Goal: Information Seeking & Learning: Learn about a topic

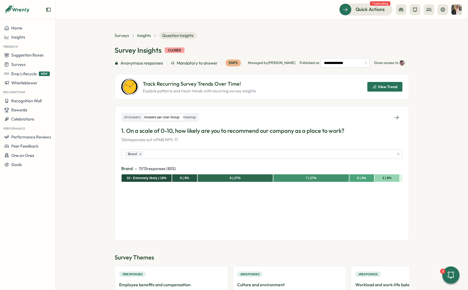
scroll to position [37, 0]
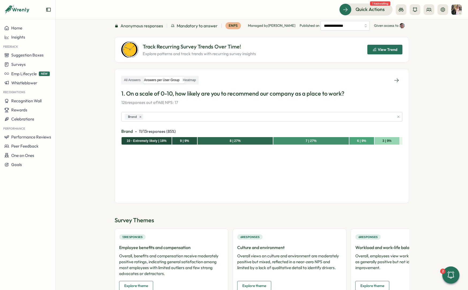
click at [29, 42] on div "Feedback" at bounding box center [27, 46] width 55 height 9
click at [29, 37] on div "Insights" at bounding box center [27, 37] width 47 height 5
click at [78, 23] on div "Culture score" at bounding box center [76, 22] width 38 height 6
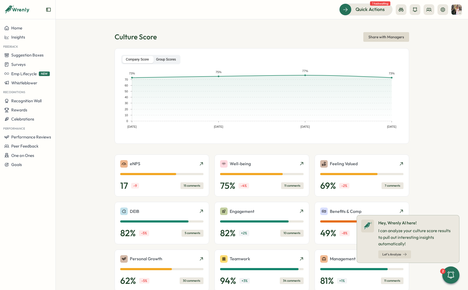
click at [162, 59] on label "Group Scores" at bounding box center [166, 59] width 27 height 7
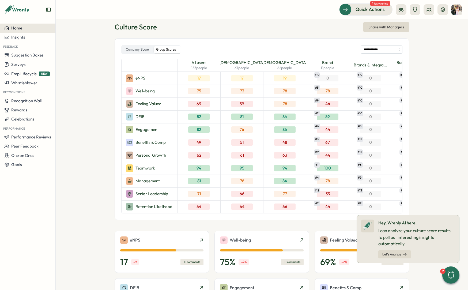
scroll to position [9, 0]
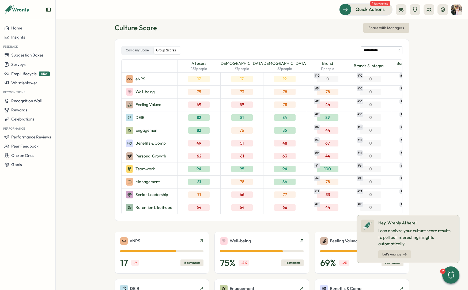
click at [316, 126] on span "# 6" at bounding box center [317, 126] width 6 height 5
click at [459, 217] on icon at bounding box center [459, 215] width 4 height 4
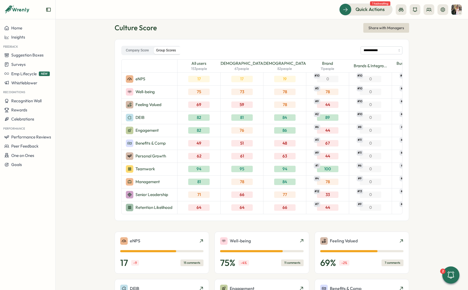
click at [159, 137] on div "Benefits & Comp" at bounding box center [150, 143] width 56 height 13
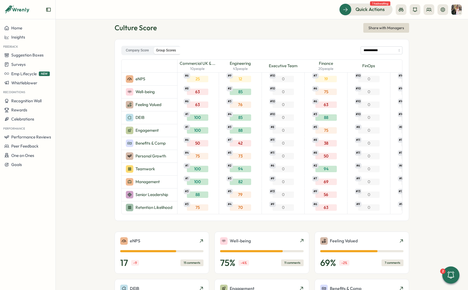
scroll to position [0, 344]
click at [384, 51] on input "**********" at bounding box center [382, 50] width 42 height 8
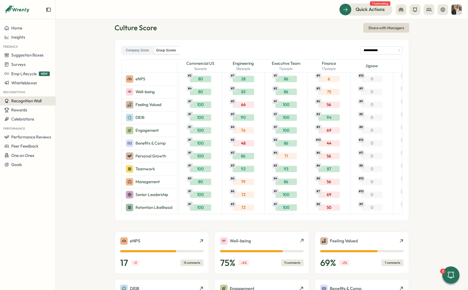
scroll to position [0, 300]
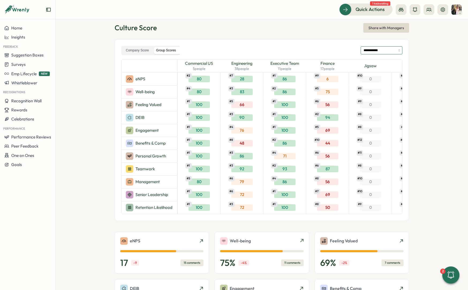
click at [378, 51] on input "**********" at bounding box center [382, 50] width 42 height 8
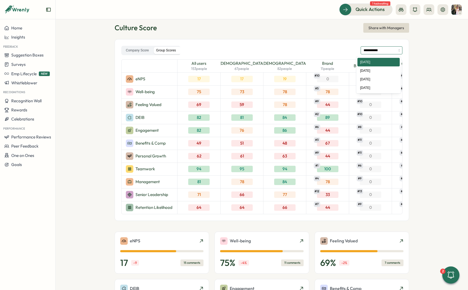
click at [366, 50] on input "**********" at bounding box center [382, 50] width 42 height 8
drag, startPoint x: 367, startPoint y: 65, endPoint x: 367, endPoint y: 58, distance: 6.2
click at [367, 61] on div "Brands & Integra..." at bounding box center [370, 66] width 43 height 13
click at [367, 51] on input "**********" at bounding box center [382, 50] width 42 height 8
type input "**********"
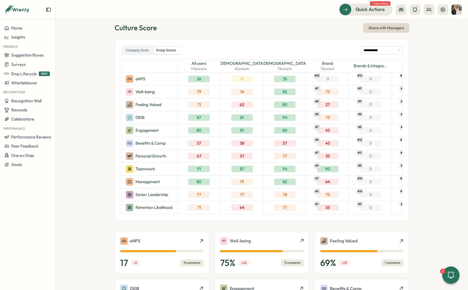
click at [341, 49] on div "**********" at bounding box center [261, 50] width 281 height 9
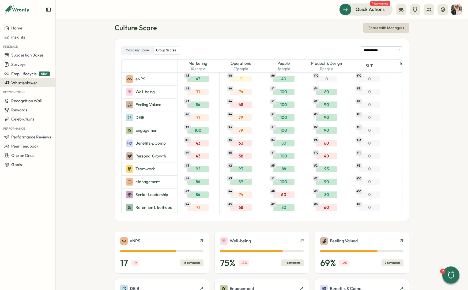
scroll to position [0, 517]
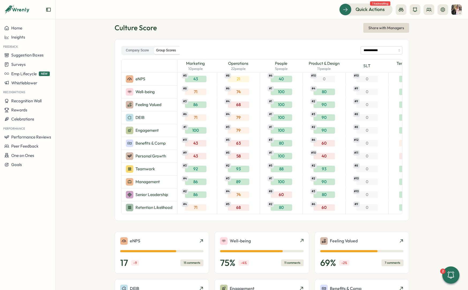
click at [194, 78] on div "43 # 5" at bounding box center [195, 79] width 21 height 6
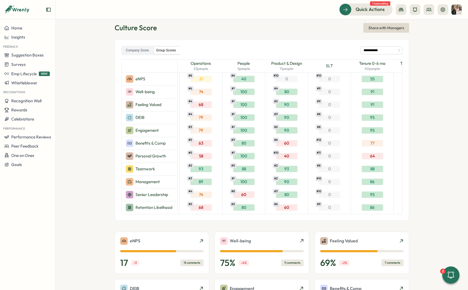
scroll to position [0, 562]
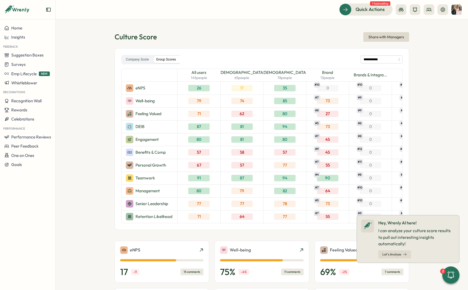
scroll to position [0, 129]
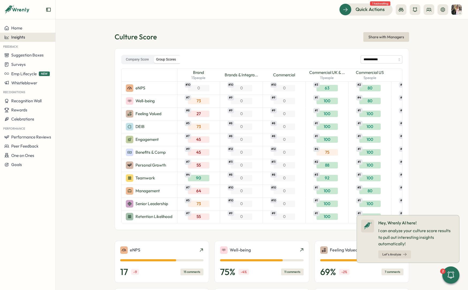
click at [19, 37] on span "Insights" at bounding box center [18, 37] width 14 height 5
click at [69, 31] on div "Surveys" at bounding box center [76, 32] width 38 height 6
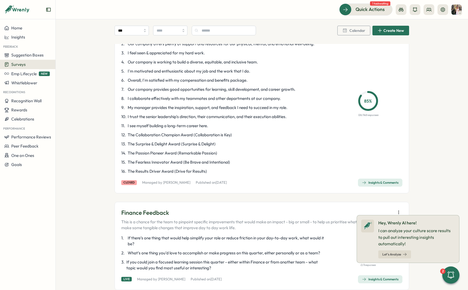
scroll to position [64, 0]
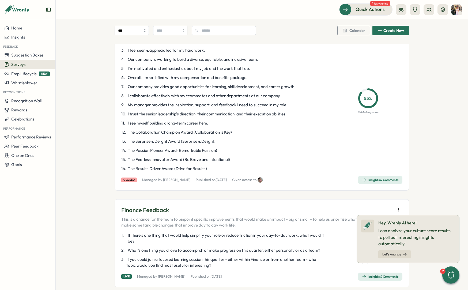
click at [388, 179] on div "Insights & Comments" at bounding box center [380, 180] width 36 height 4
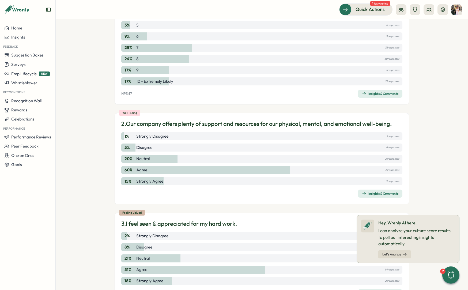
scroll to position [134, 0]
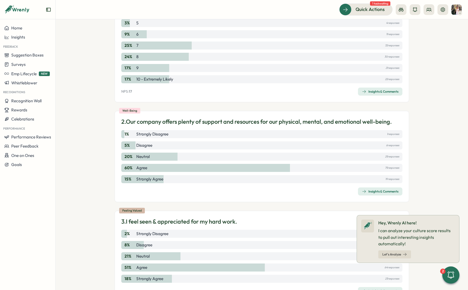
click at [382, 95] on span "Insights & Comments" at bounding box center [380, 91] width 36 height 7
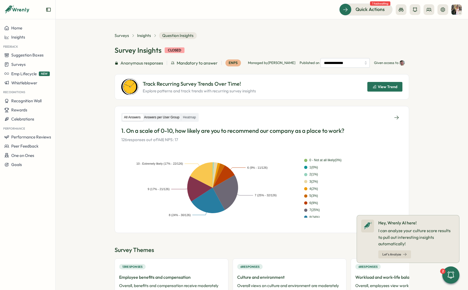
click at [175, 119] on label "Answers per User Group" at bounding box center [161, 117] width 39 height 7
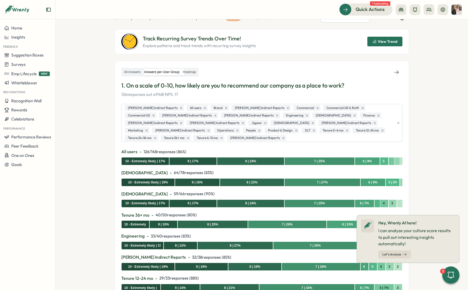
scroll to position [46, 0]
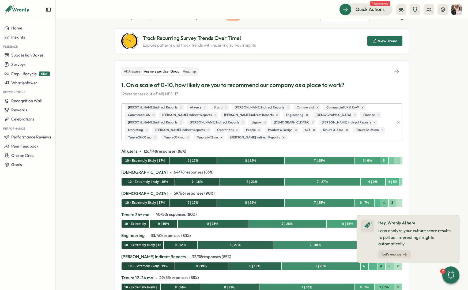
click at [398, 121] on icon "button" at bounding box center [398, 122] width 4 height 4
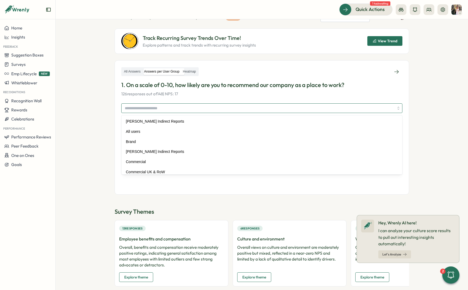
click at [174, 106] on input "search" at bounding box center [259, 108] width 269 height 9
type input "****"
click at [108, 112] on section "**********" at bounding box center [262, 154] width 412 height 271
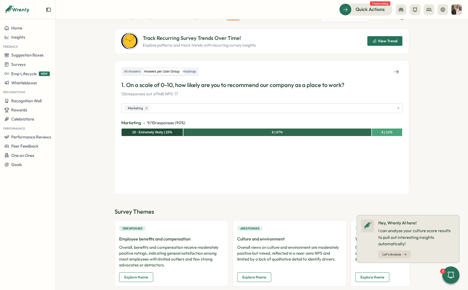
scroll to position [0, 0]
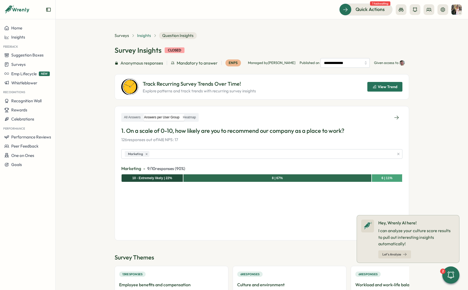
click at [142, 36] on span "Insights" at bounding box center [144, 36] width 14 height 6
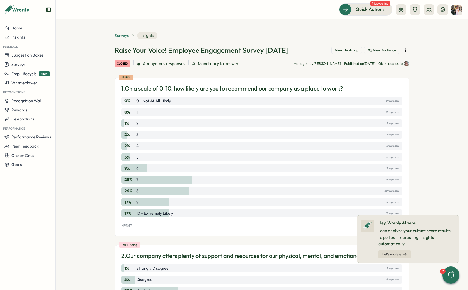
click at [120, 36] on span "Surveys" at bounding box center [122, 36] width 14 height 6
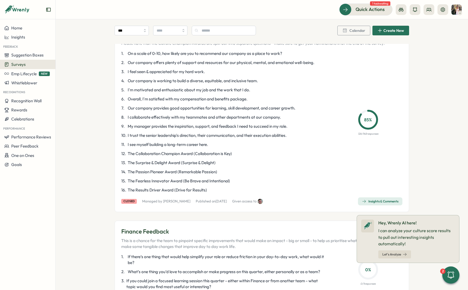
scroll to position [46, 0]
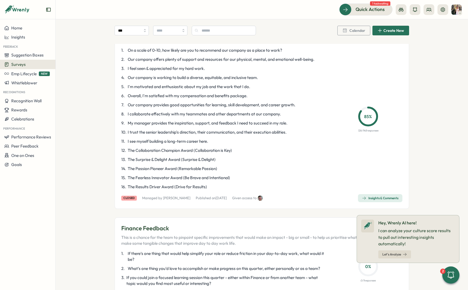
click at [370, 194] on div "Raise Your Voice! Employee Engagement Survey August 2025 Please note that the C…" at bounding box center [262, 114] width 294 height 189
click at [370, 197] on div "Insights & Comments" at bounding box center [380, 198] width 36 height 4
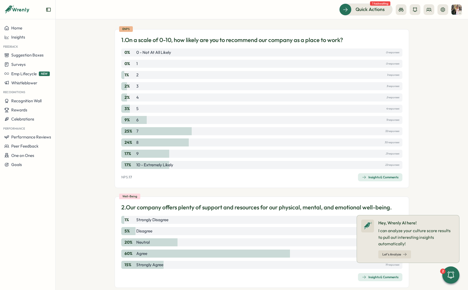
scroll to position [52, 0]
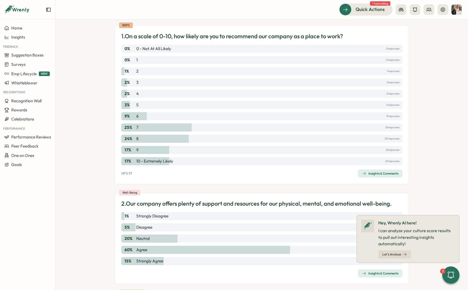
click at [388, 175] on div "Insights & Comments" at bounding box center [380, 173] width 36 height 4
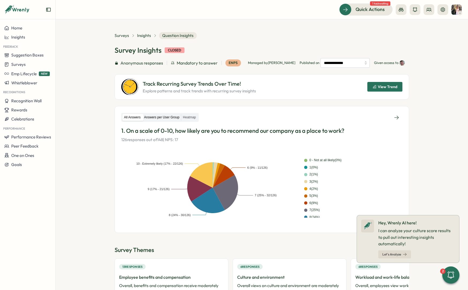
click at [177, 117] on label "Answers per User Group" at bounding box center [161, 117] width 39 height 7
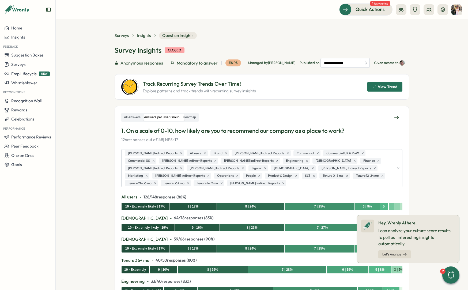
click at [398, 166] on button "button" at bounding box center [398, 168] width 6 height 6
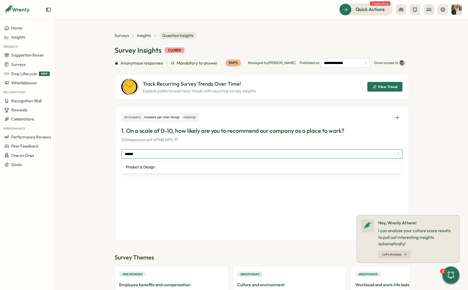
type input "*******"
click at [146, 36] on span "Insights" at bounding box center [144, 36] width 14 height 6
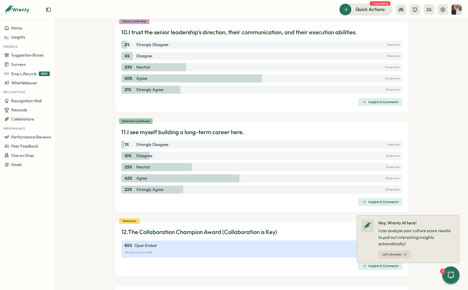
scroll to position [1024, 0]
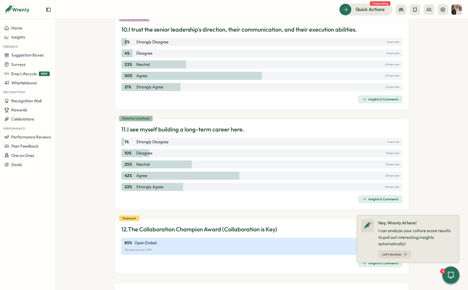
click at [388, 101] on div "Insights & Comments" at bounding box center [380, 99] width 36 height 4
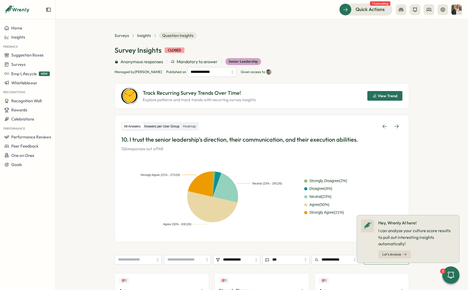
click at [153, 126] on label "Answers per User Group" at bounding box center [161, 126] width 39 height 7
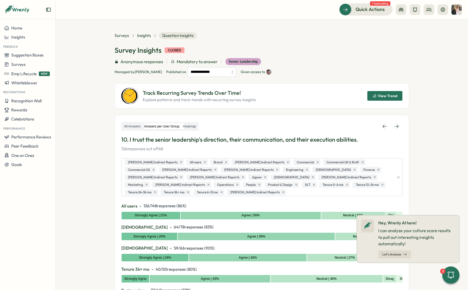
click at [399, 177] on button "button" at bounding box center [398, 177] width 6 height 6
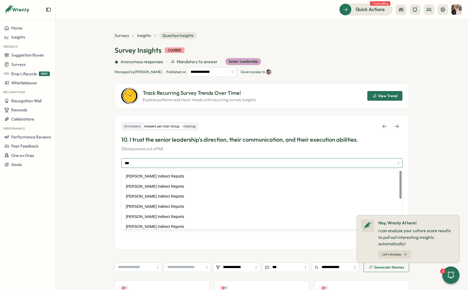
type input "****"
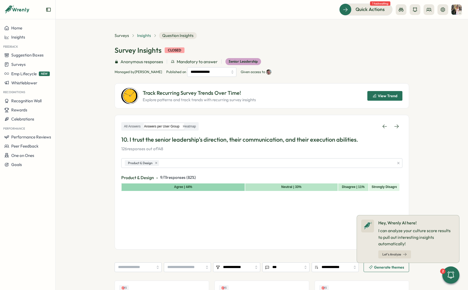
click at [139, 35] on span "Insights" at bounding box center [144, 36] width 14 height 6
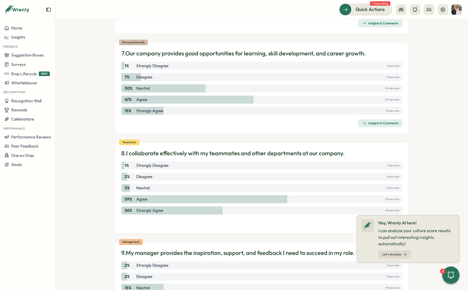
scroll to position [848, 0]
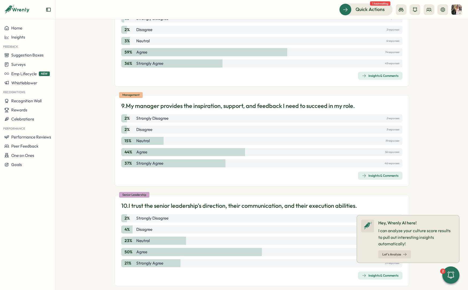
click at [365, 172] on span "Insights & Comments" at bounding box center [380, 175] width 36 height 7
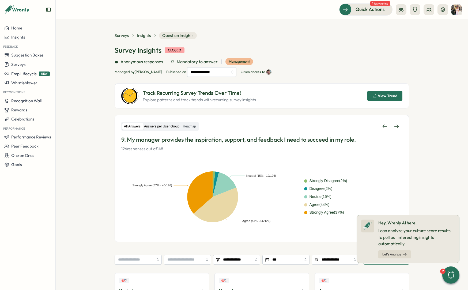
click at [165, 126] on label "Answers per User Group" at bounding box center [161, 126] width 39 height 7
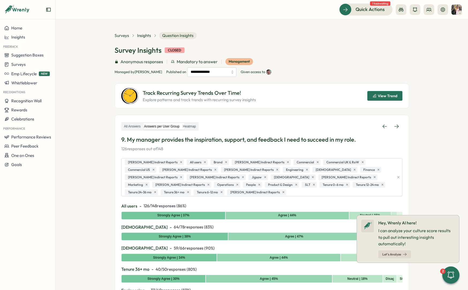
click at [398, 176] on icon "button" at bounding box center [398, 177] width 4 height 4
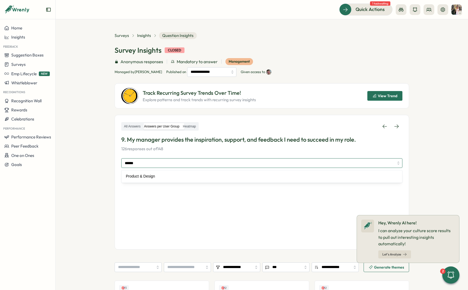
type input "*******"
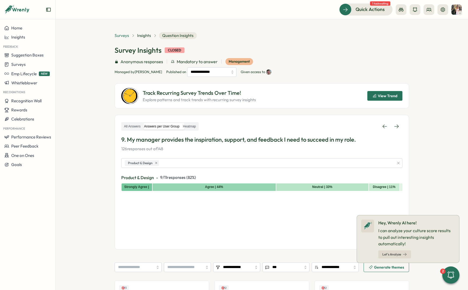
click at [117, 37] on span "Surveys" at bounding box center [122, 36] width 14 height 6
